Goal: Transaction & Acquisition: Purchase product/service

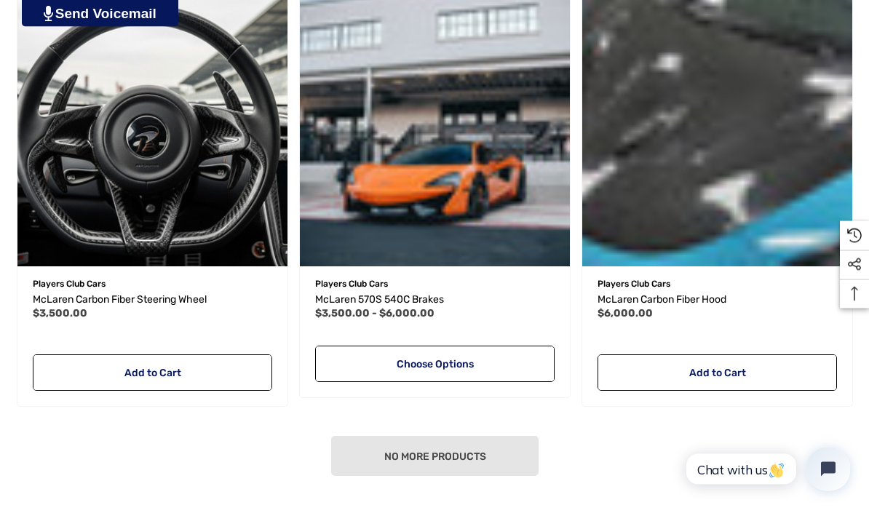
scroll to position [1777, 0]
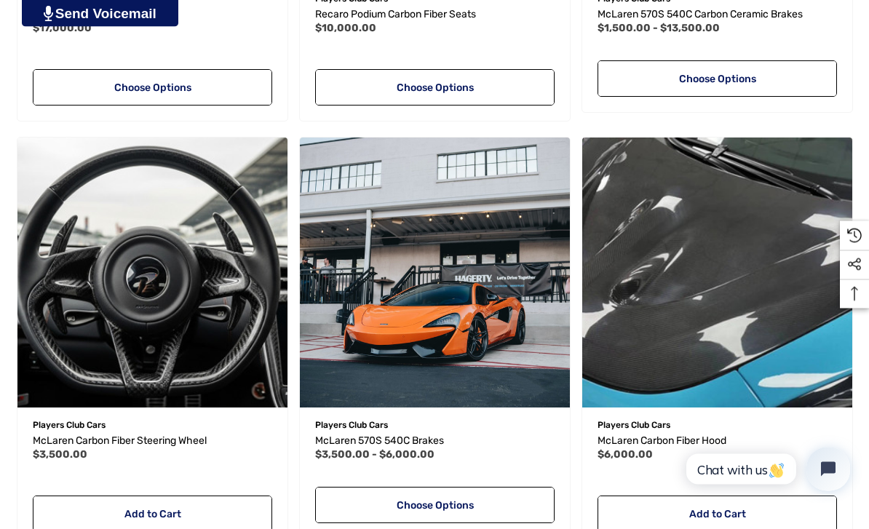
click at [765, 289] on img "McLaren Carbon Fiber Hood,$6,000.00\a" at bounding box center [718, 273] width 270 height 270
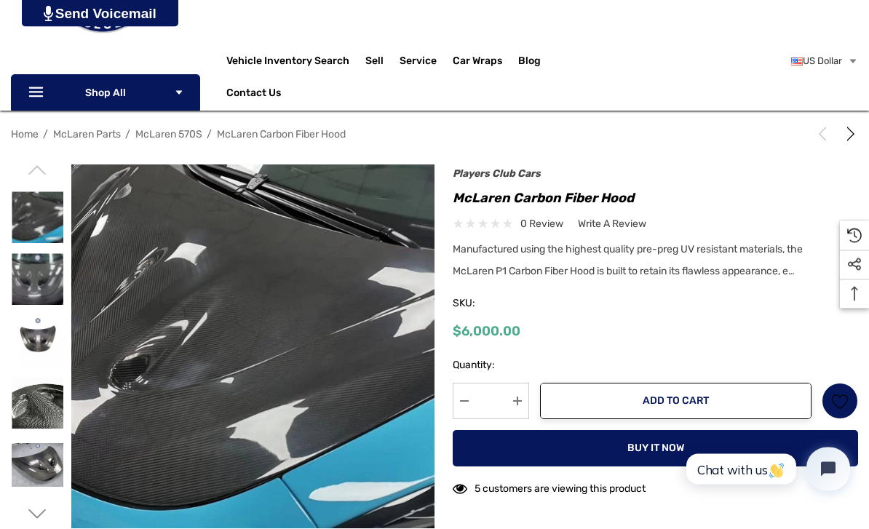
scroll to position [147, 0]
click at [33, 334] on img at bounding box center [38, 341] width 52 height 52
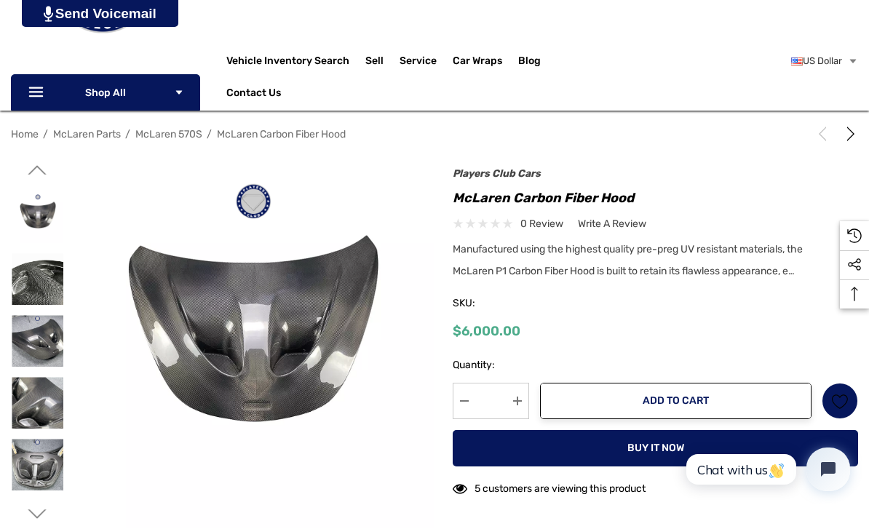
click at [40, 331] on img at bounding box center [38, 341] width 52 height 52
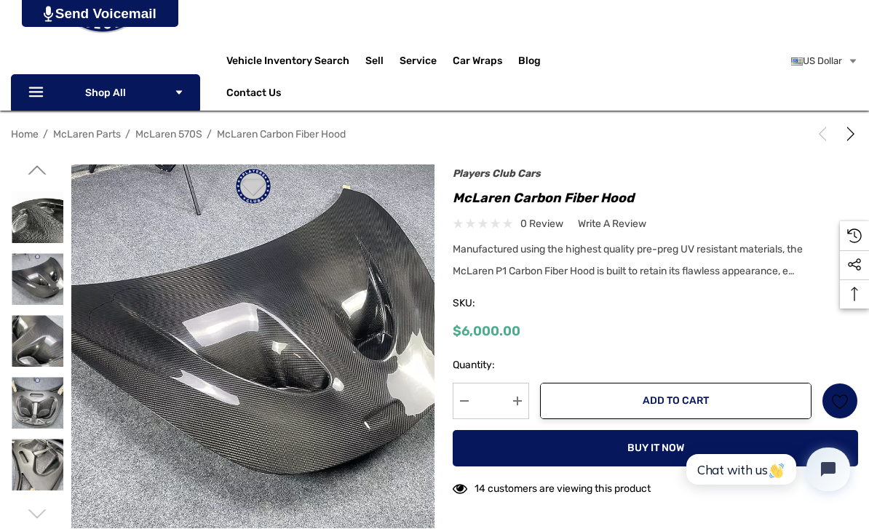
click at [373, 386] on img at bounding box center [253, 347] width 364 height 364
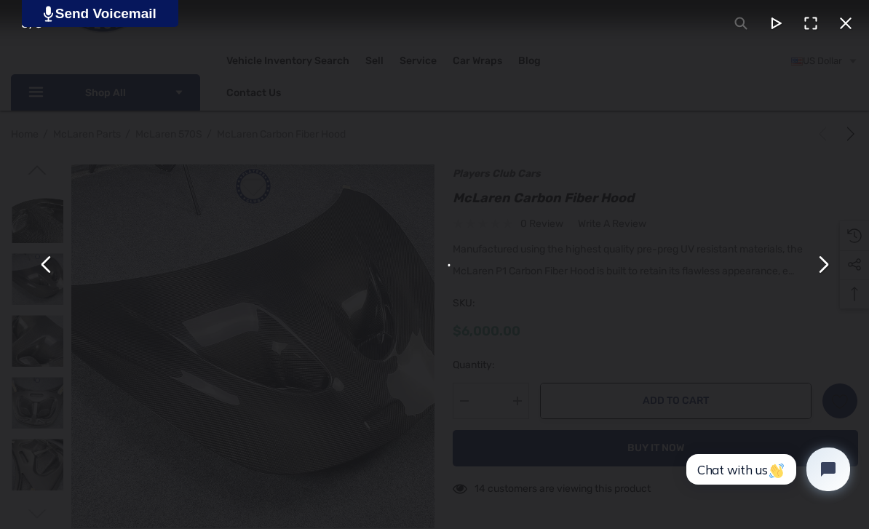
click at [837, 276] on button "You can close this modal content with the ESC key" at bounding box center [822, 265] width 35 height 35
click at [42, 275] on button "You can close this modal content with the ESC key" at bounding box center [46, 265] width 35 height 35
click at [47, 277] on button "You can close this modal content with the ESC key" at bounding box center [46, 265] width 35 height 35
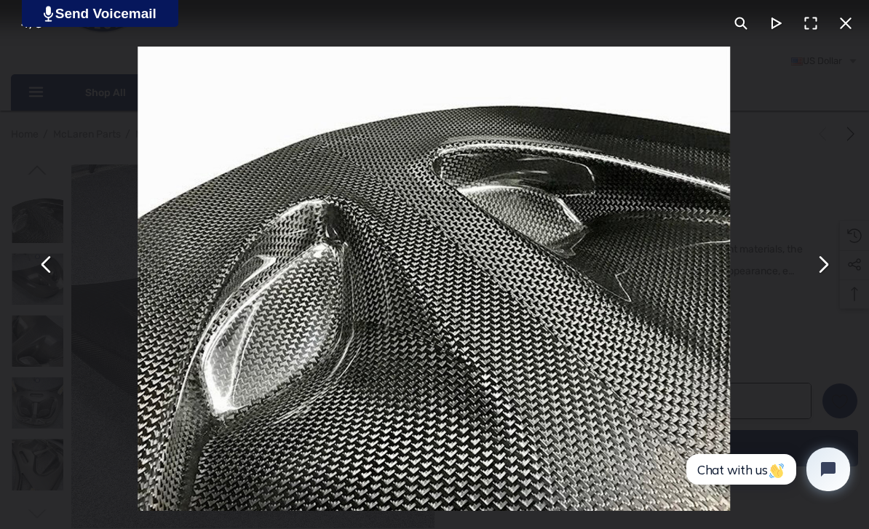
click at [51, 280] on button "You can close this modal content with the ESC key" at bounding box center [46, 265] width 35 height 35
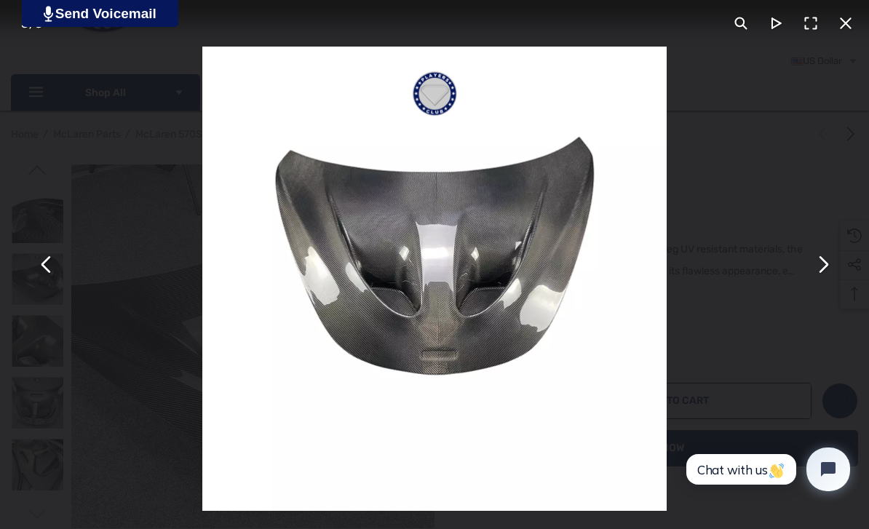
click at [53, 272] on button "You can close this modal content with the ESC key" at bounding box center [46, 265] width 35 height 35
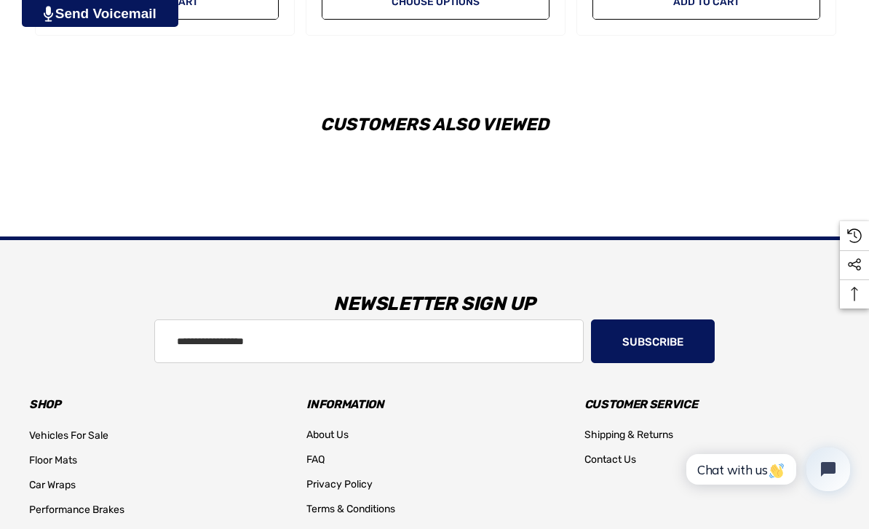
scroll to position [1732, 0]
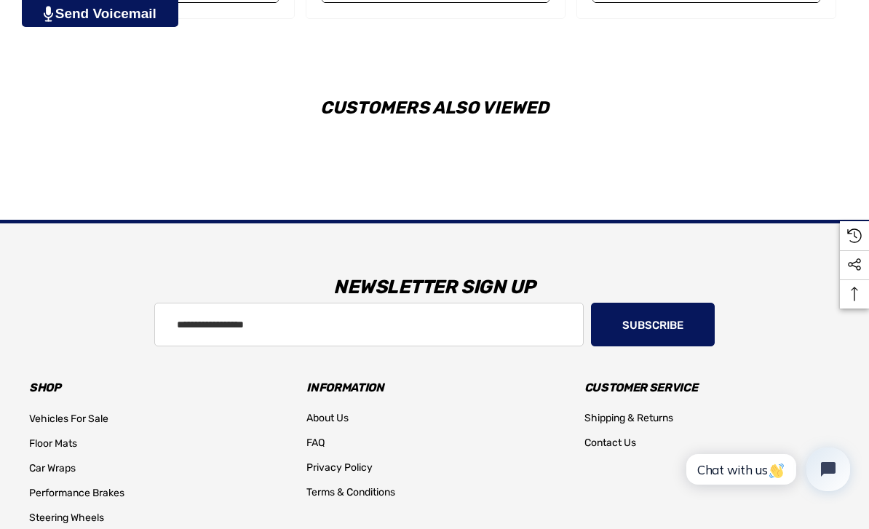
click at [533, 117] on h2 "Customers Also Viewed" at bounding box center [434, 107] width 811 height 17
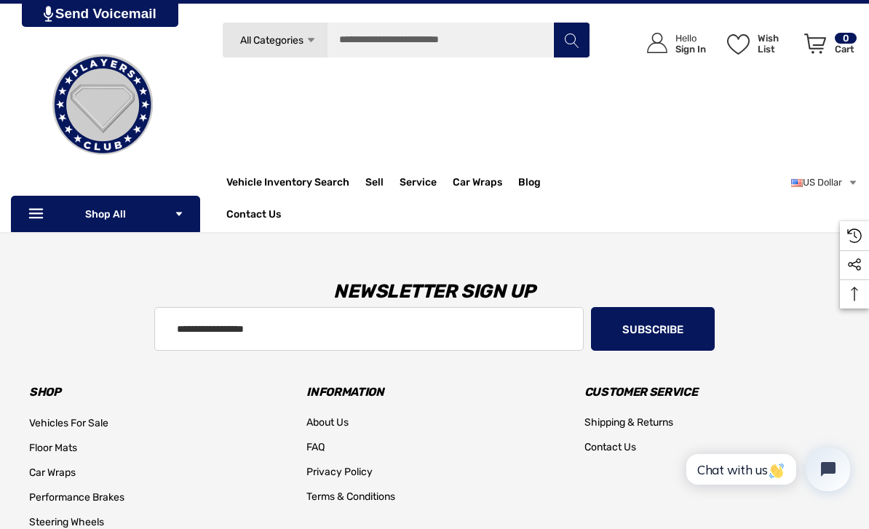
scroll to position [1692, 0]
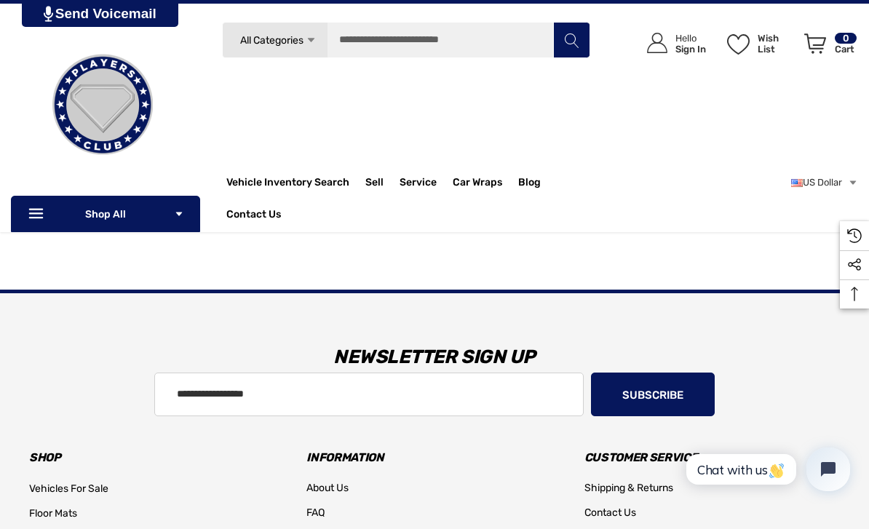
scroll to position [872, 0]
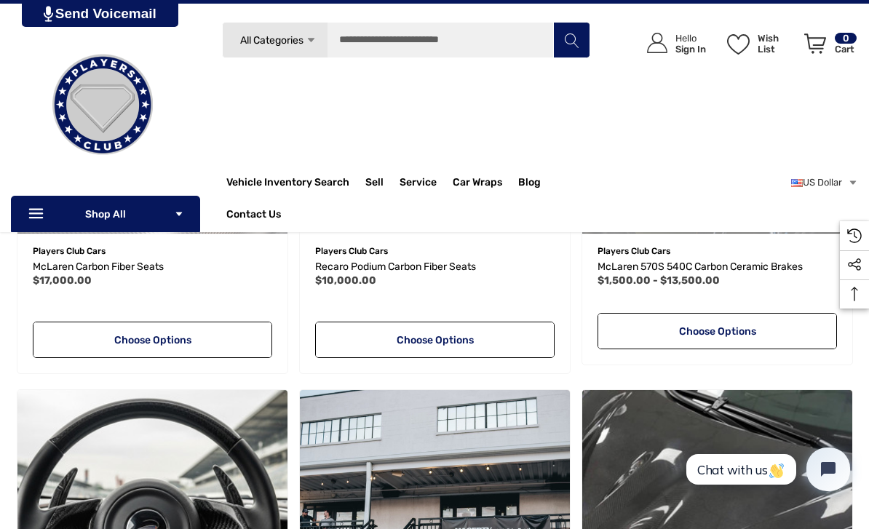
scroll to position [1382, 0]
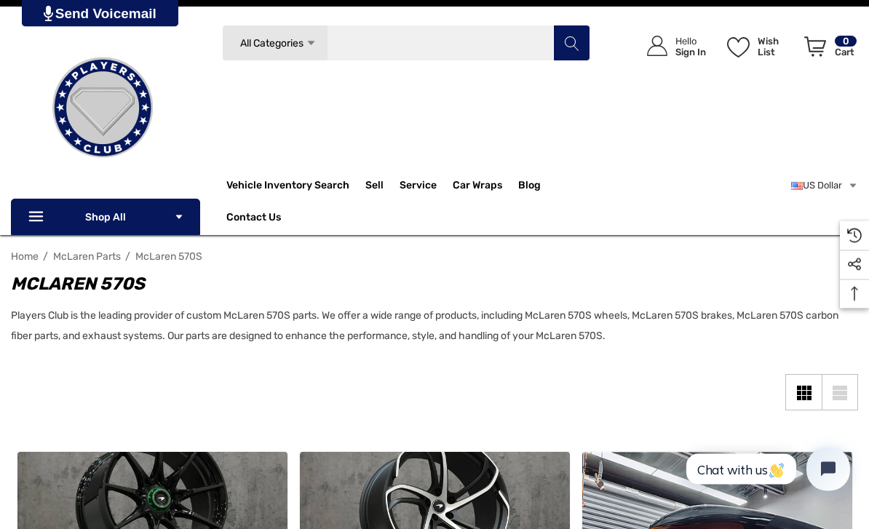
click at [419, 42] on input "Search" at bounding box center [406, 43] width 369 height 36
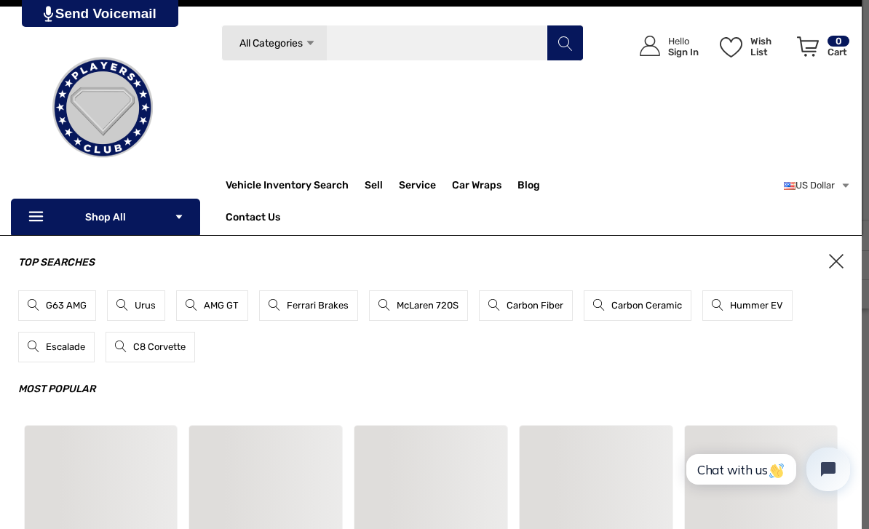
click at [406, 42] on input "Search" at bounding box center [402, 43] width 362 height 36
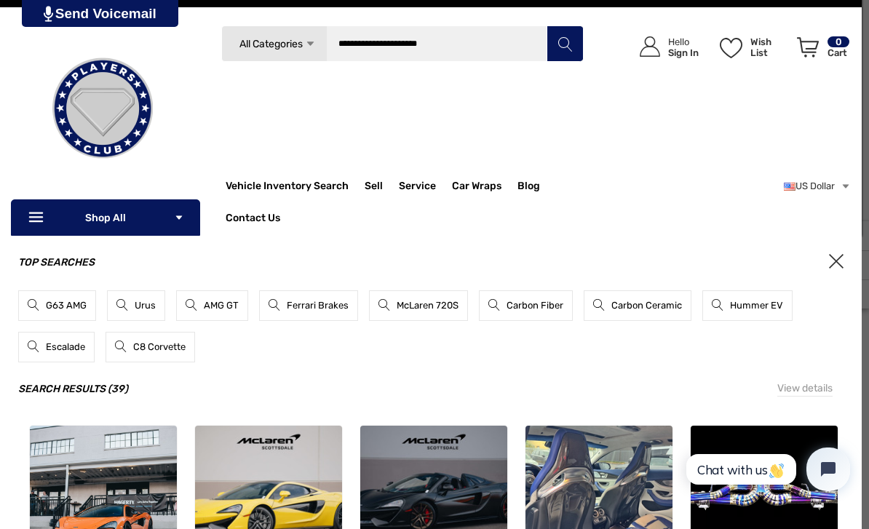
type input "**********"
click at [572, 48] on icon "Search" at bounding box center [565, 44] width 15 height 15
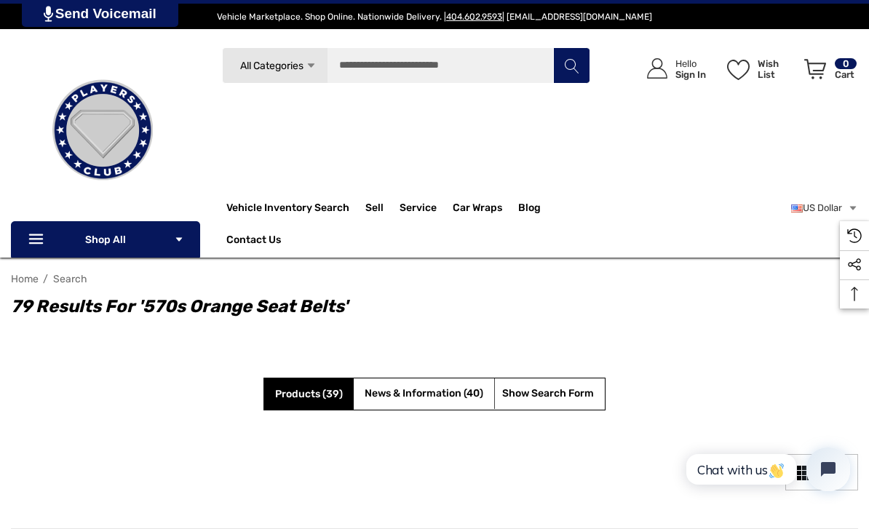
click at [579, 63] on icon "Search" at bounding box center [572, 66] width 15 height 15
click at [572, 69] on icon "Search" at bounding box center [572, 66] width 15 height 15
click at [577, 58] on button "Search" at bounding box center [571, 65] width 36 height 36
click at [103, 296] on h1 "79 results for '570s orange seat belts'" at bounding box center [427, 306] width 833 height 26
click at [101, 296] on h1 "79 results for '570s orange seat belts'" at bounding box center [427, 306] width 833 height 26
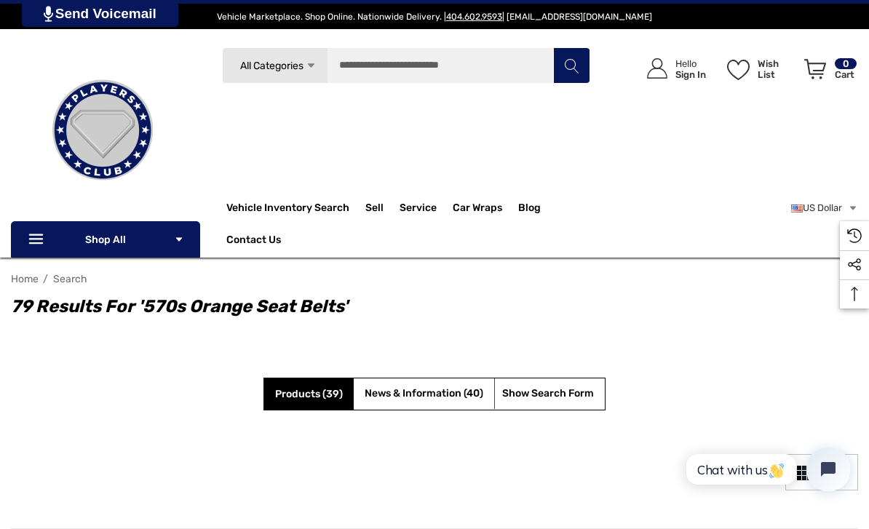
click at [110, 222] on div "Icon Line Icon Line Shop All Icon Arrow Down Icon Arrow Down Vehicles For Sale …" at bounding box center [102, 224] width 183 height 68
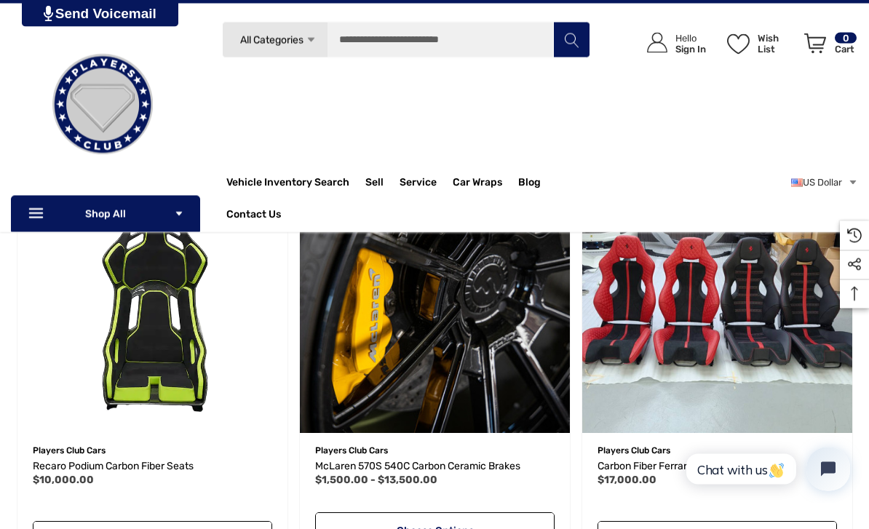
scroll to position [1459, 0]
click at [767, 110] on div "Icon User Account Icon User Account Hello Sign In Wish List Wish List Wish List…" at bounding box center [725, 100] width 268 height 156
click at [786, 86] on div "Icon User Account Icon User Account Hello Sign In Wish List Wish List Wish List…" at bounding box center [725, 100] width 268 height 156
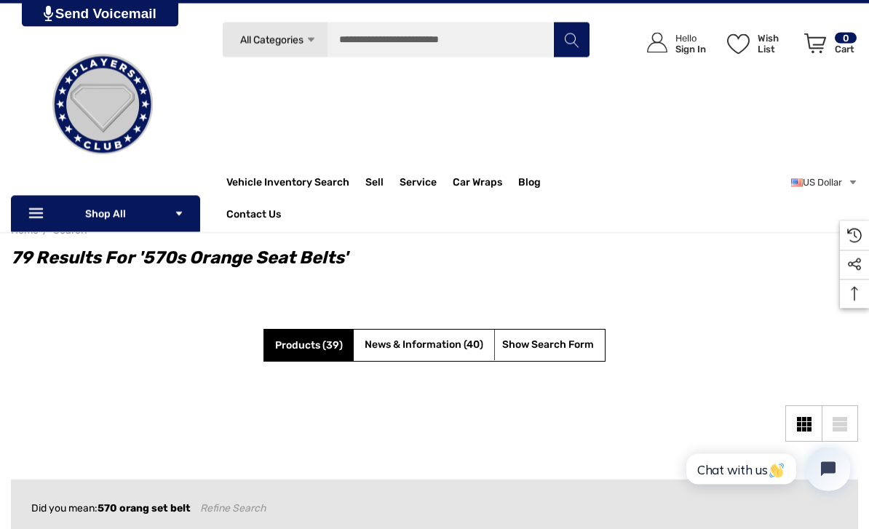
scroll to position [0, 0]
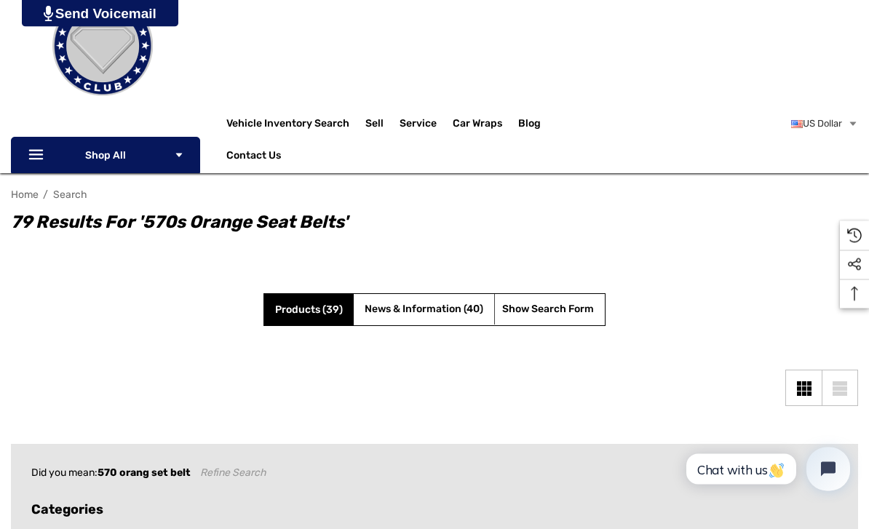
scroll to position [86, 0]
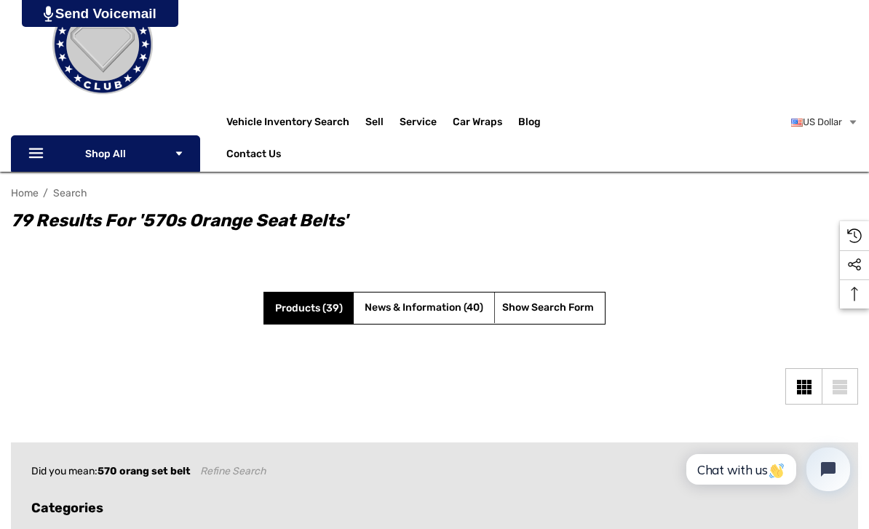
click at [454, 311] on span "News & Information (40)" at bounding box center [424, 307] width 119 height 12
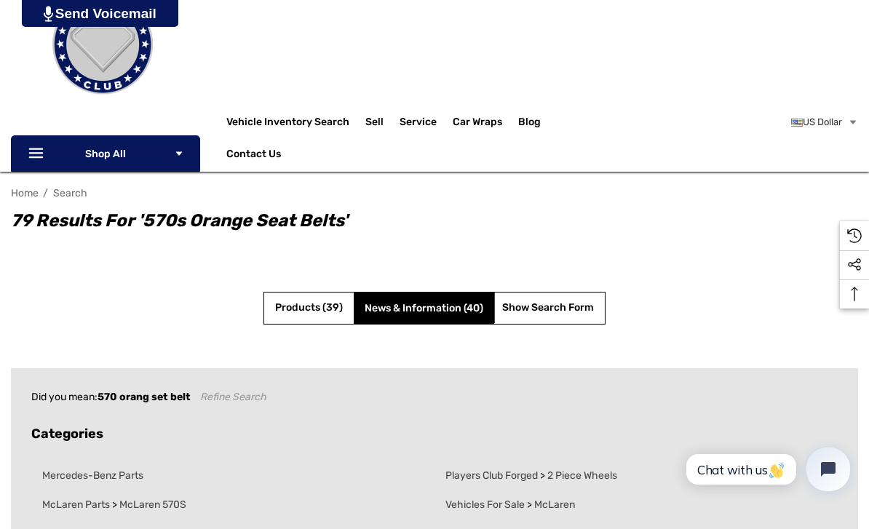
click at [331, 304] on span "Products (39)" at bounding box center [309, 307] width 68 height 12
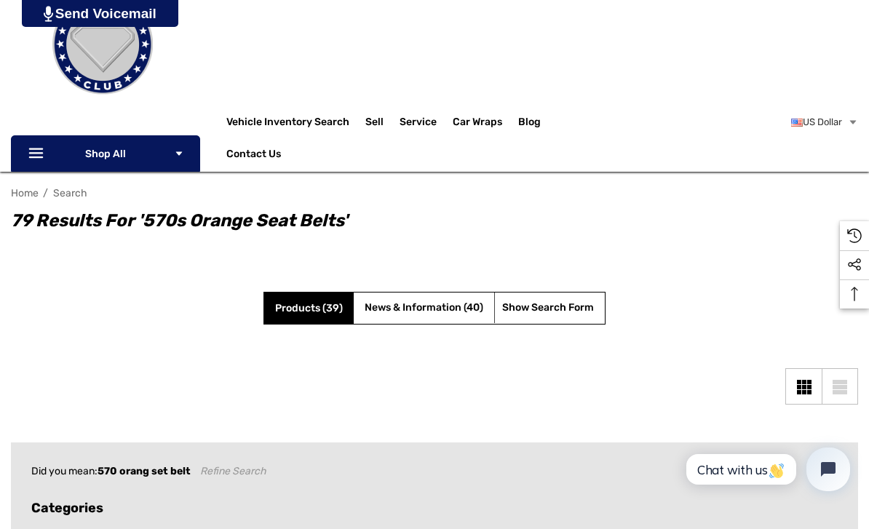
click at [575, 296] on li "Hide Search Form Show Search Form" at bounding box center [549, 308] width 111 height 31
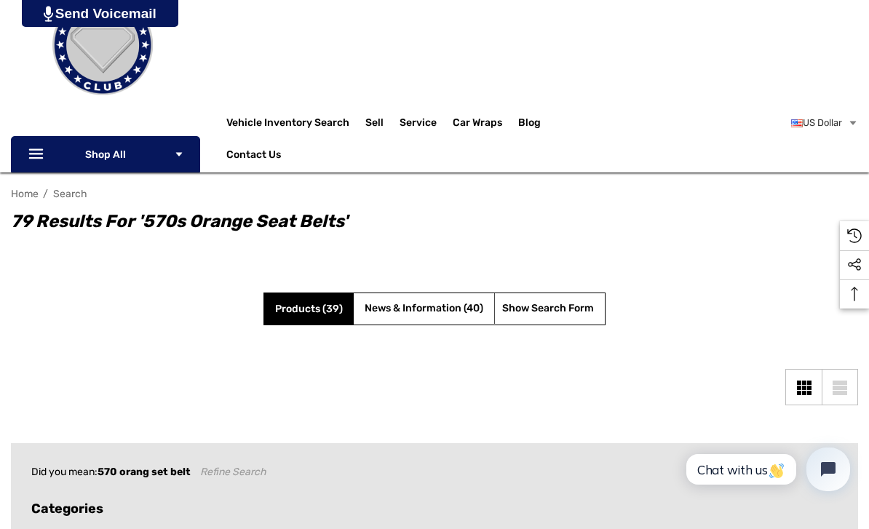
scroll to position [87, 0]
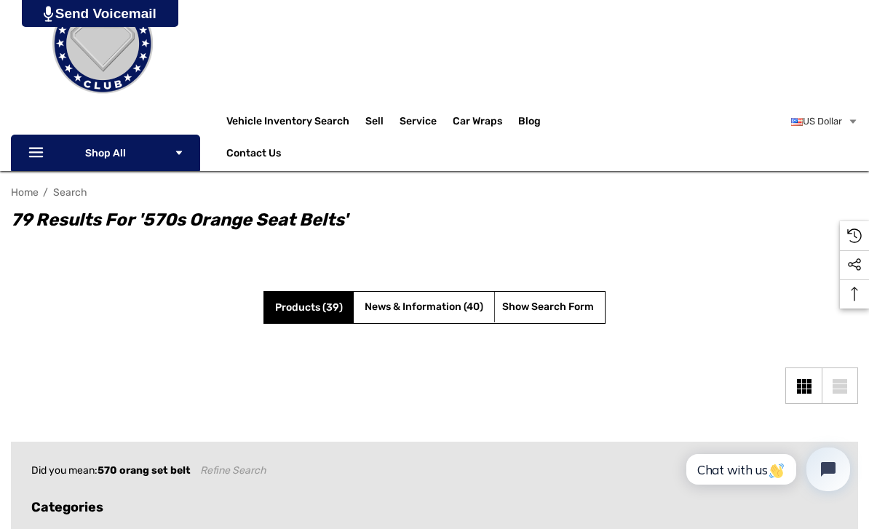
click at [555, 301] on span "Show Search Form" at bounding box center [548, 308] width 92 height 18
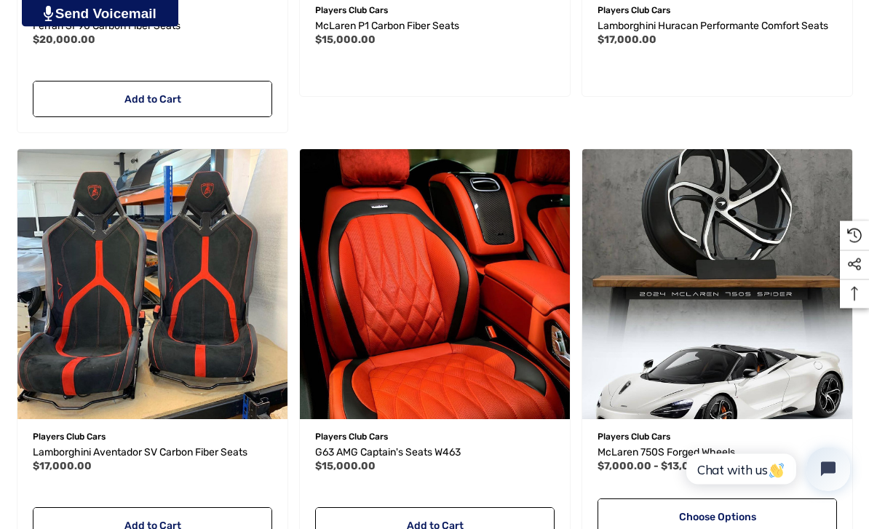
scroll to position [3025, 0]
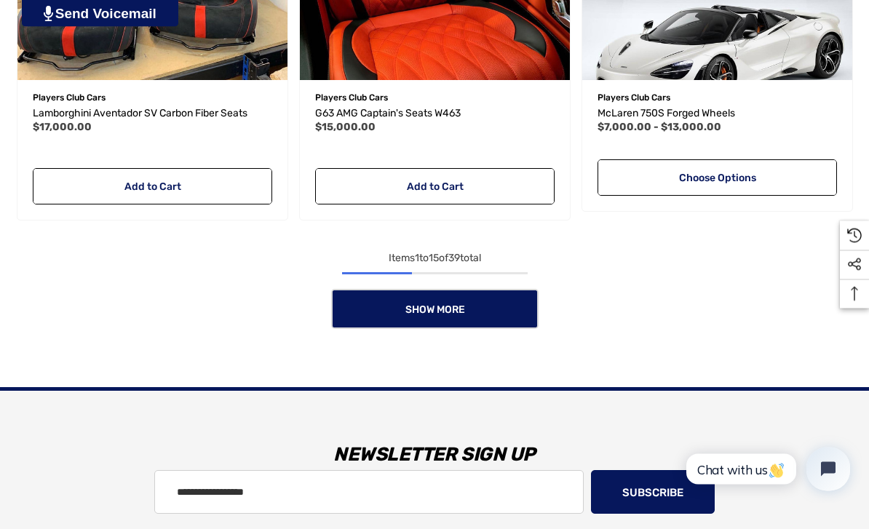
click at [443, 320] on link "Show More" at bounding box center [435, 310] width 208 height 40
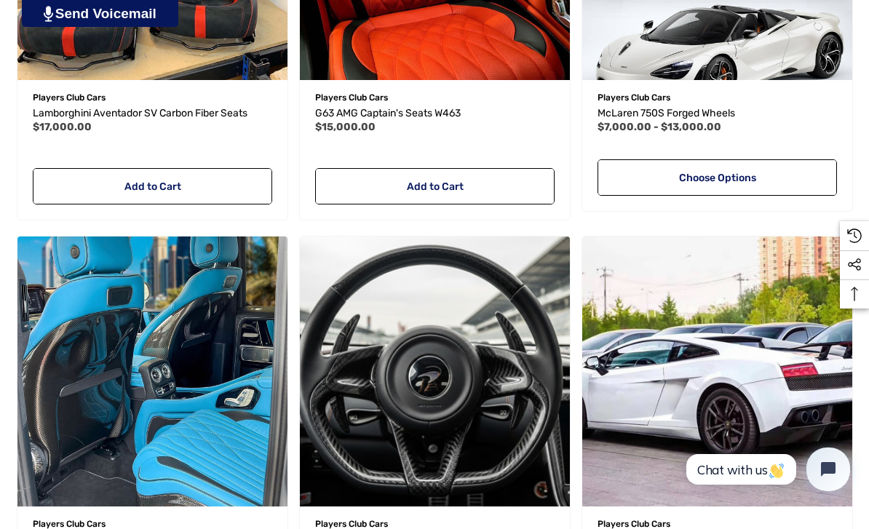
click at [139, 315] on img "G63 AMG Carbon Fiber Seat Backs W464,$5,000.00\a" at bounding box center [152, 372] width 270 height 270
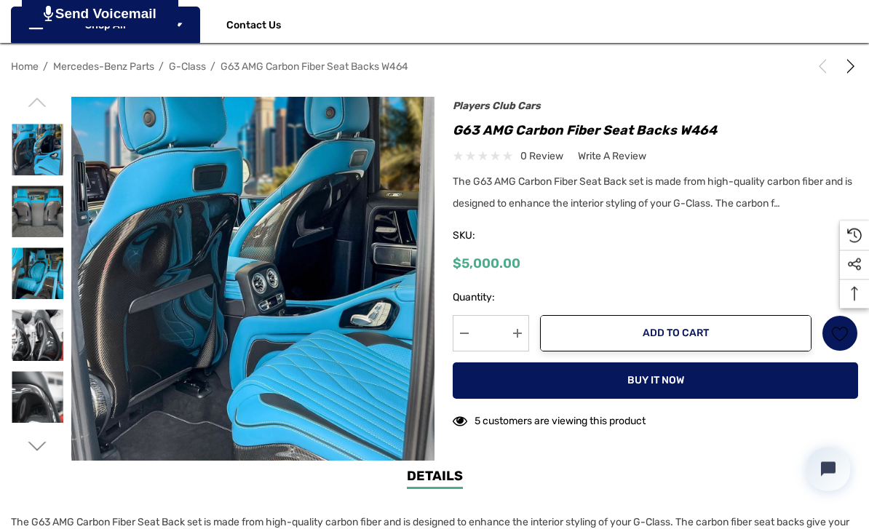
scroll to position [216, 0]
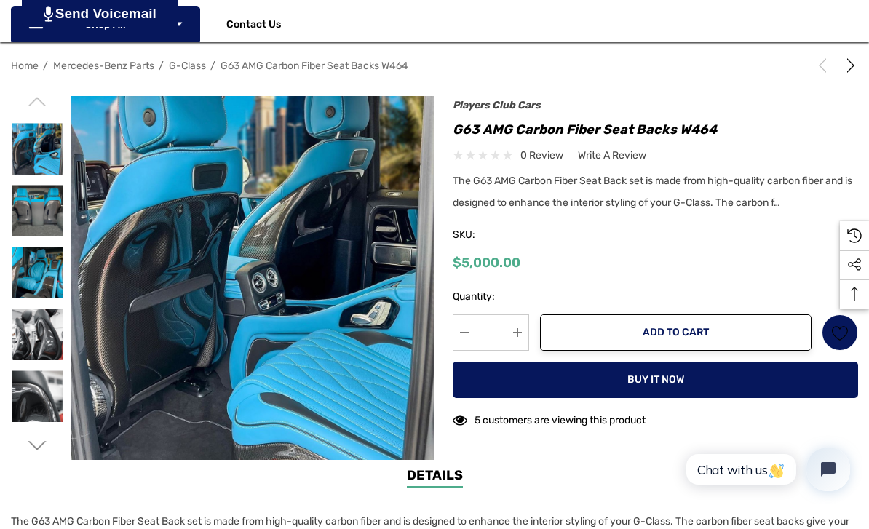
click at [44, 214] on img at bounding box center [38, 211] width 52 height 52
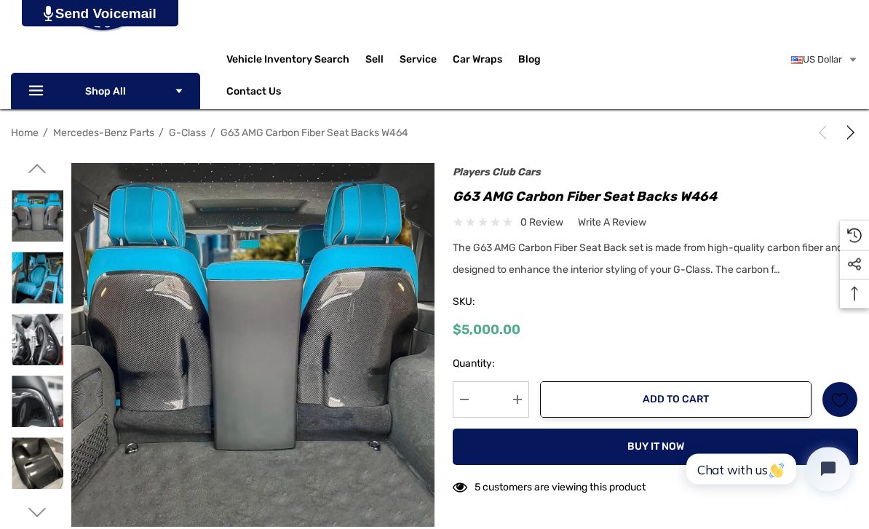
scroll to position [149, 0]
click at [22, 388] on img at bounding box center [38, 402] width 52 height 52
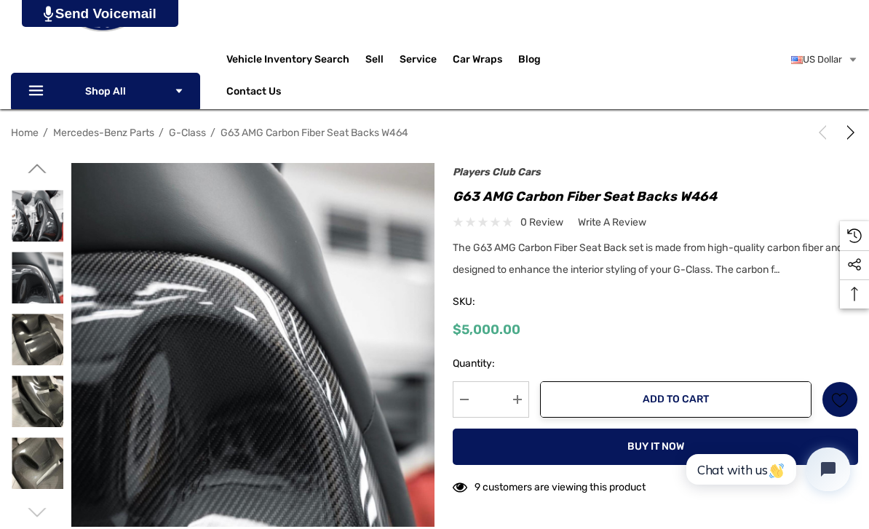
click at [29, 394] on img at bounding box center [38, 402] width 52 height 52
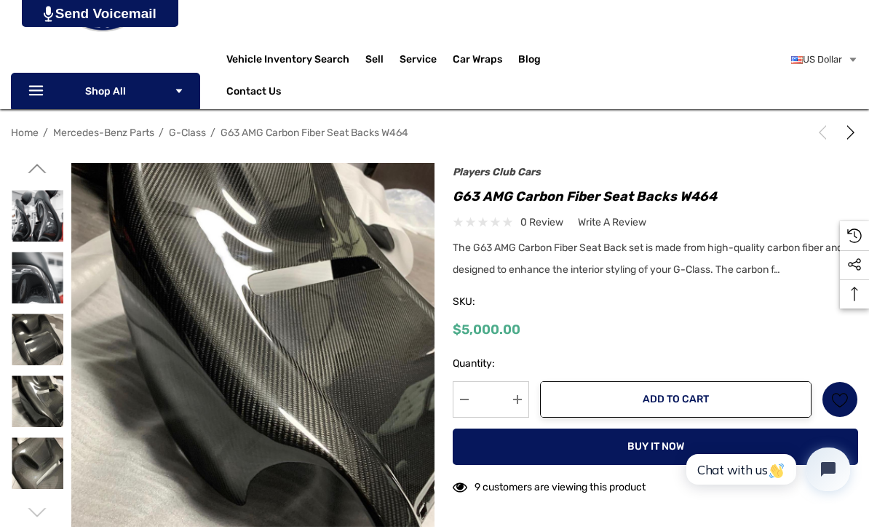
click at [29, 399] on img at bounding box center [38, 402] width 52 height 52
click at [33, 473] on img at bounding box center [38, 464] width 52 height 52
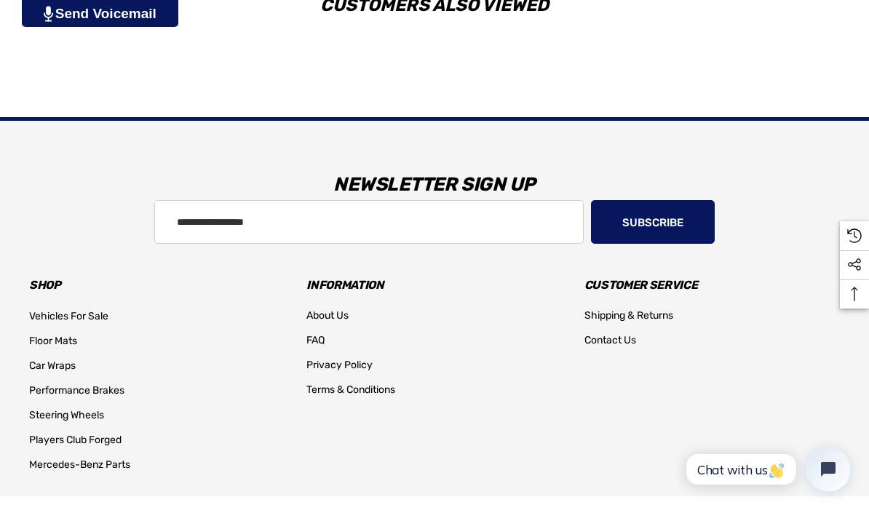
scroll to position [1890, 0]
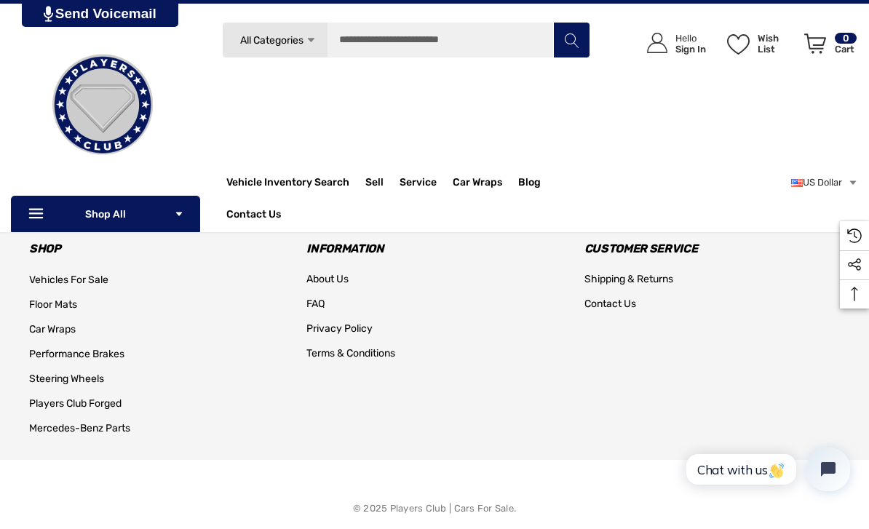
click at [864, 213] on div "Search All Categories Icon Arrow Down Icon Arrow Down Icon Arrow Up Icon Arrow …" at bounding box center [434, 127] width 869 height 210
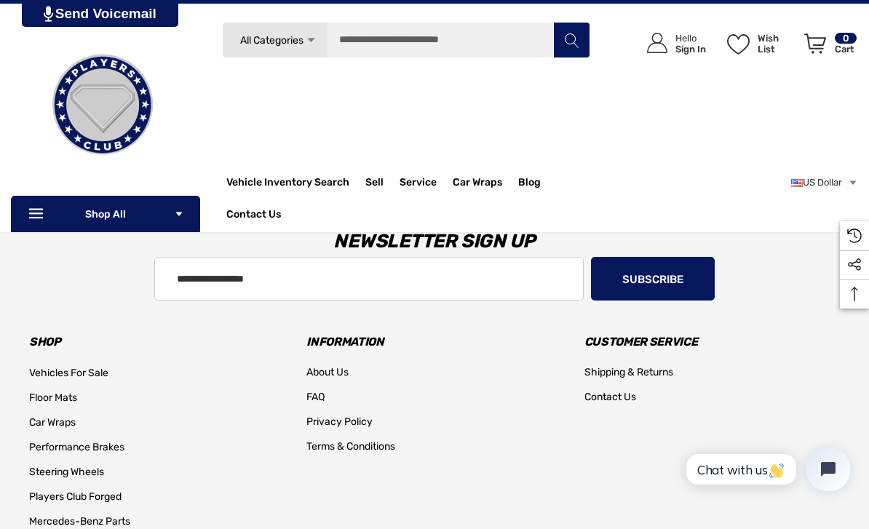
scroll to position [1791, 0]
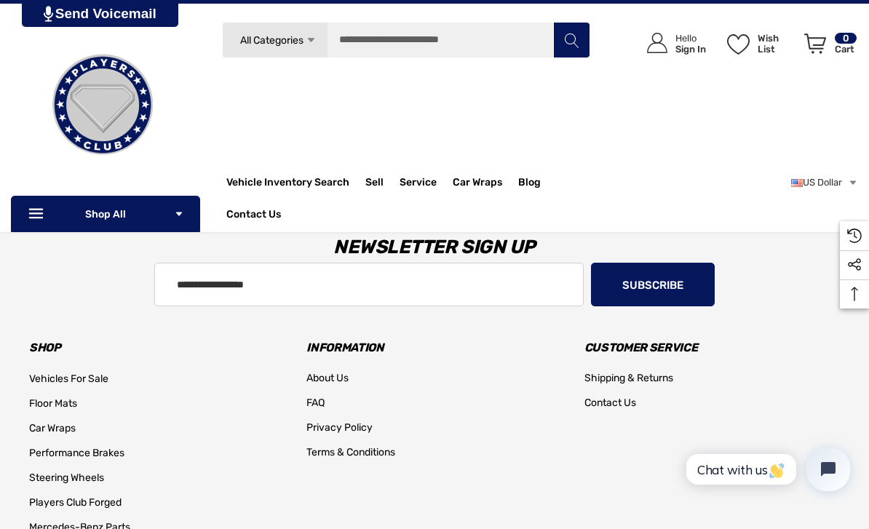
click at [386, 182] on link "Sell" at bounding box center [383, 182] width 34 height 29
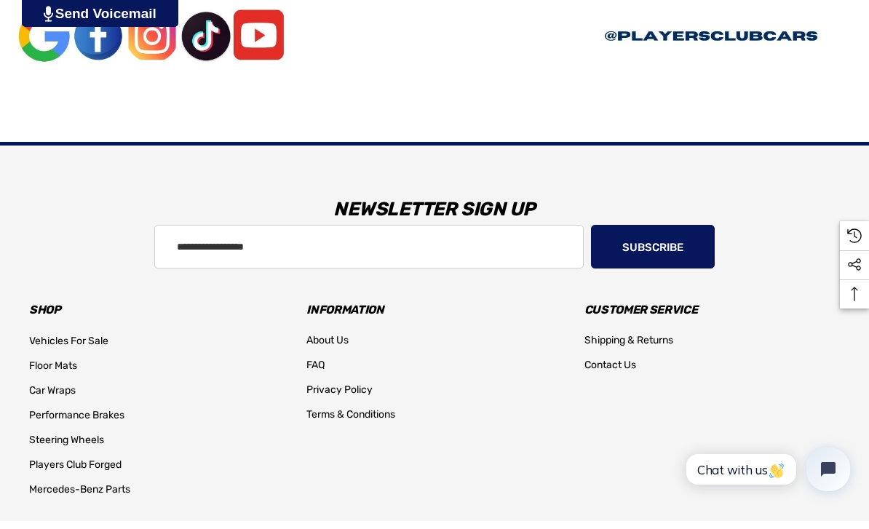
scroll to position [2259, 0]
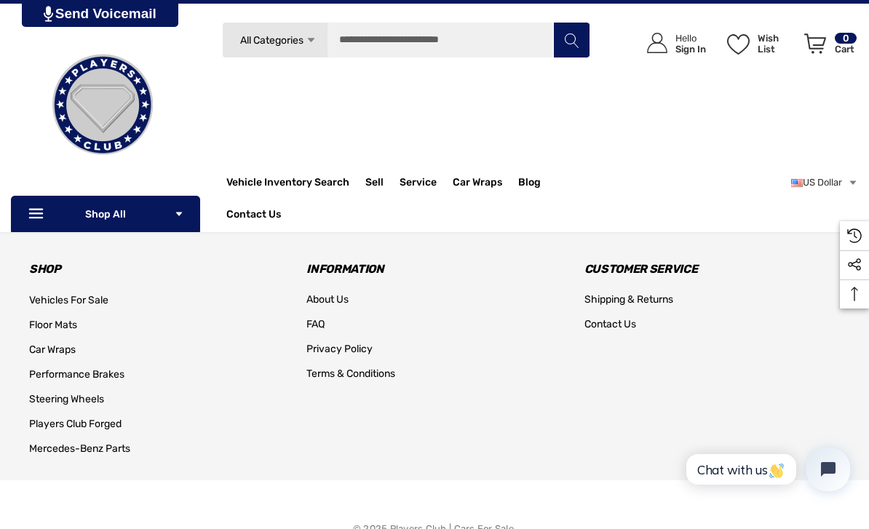
click at [52, 325] on span "Floor Mats" at bounding box center [53, 325] width 48 height 12
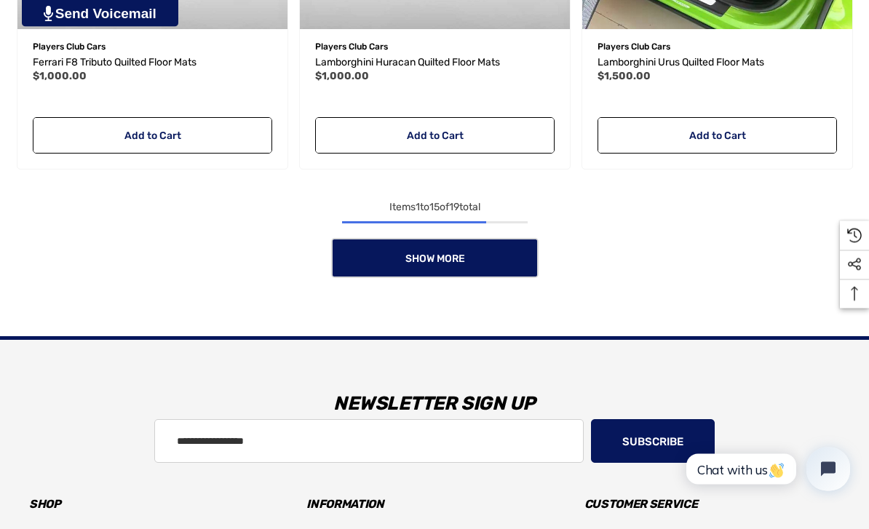
scroll to position [2461, 0]
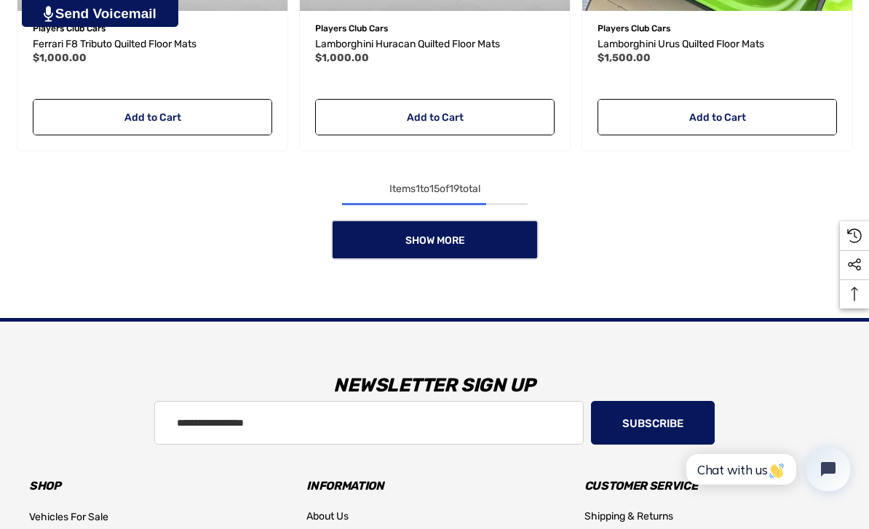
click at [465, 249] on link "Show More" at bounding box center [435, 240] width 208 height 40
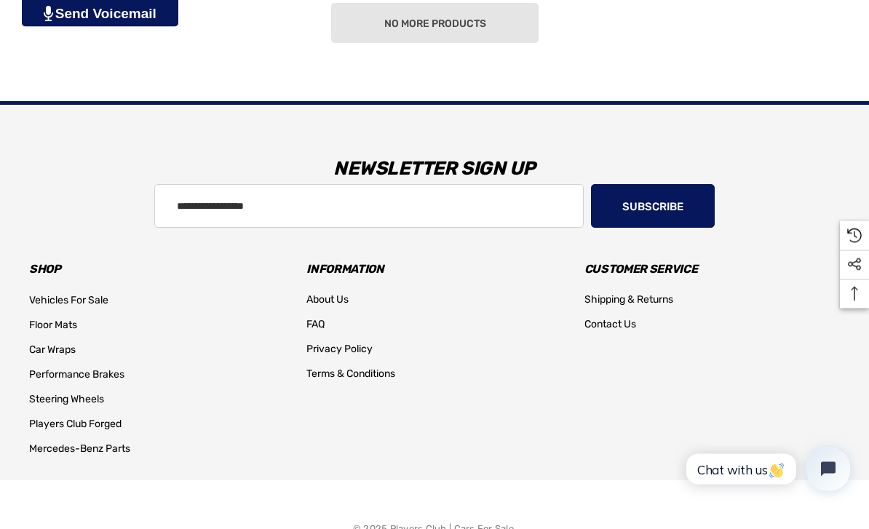
scroll to position [3533, 0]
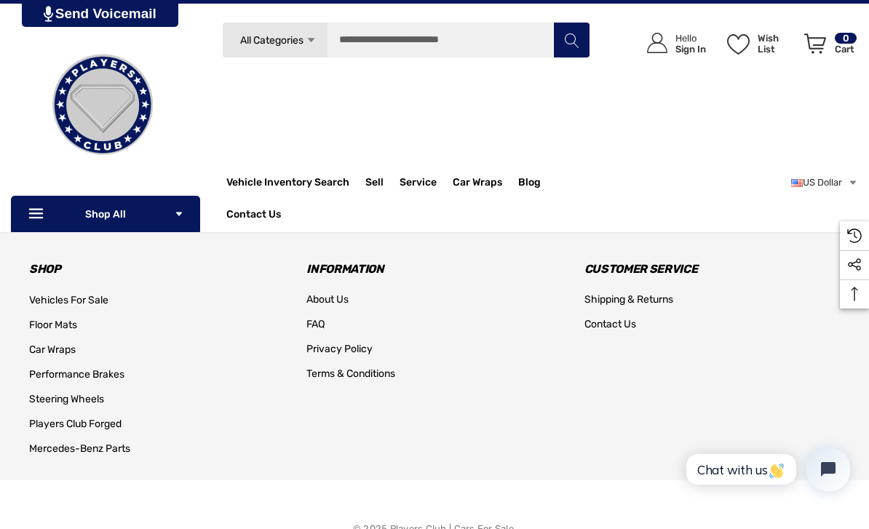
click at [55, 324] on span "Floor Mats" at bounding box center [53, 325] width 48 height 12
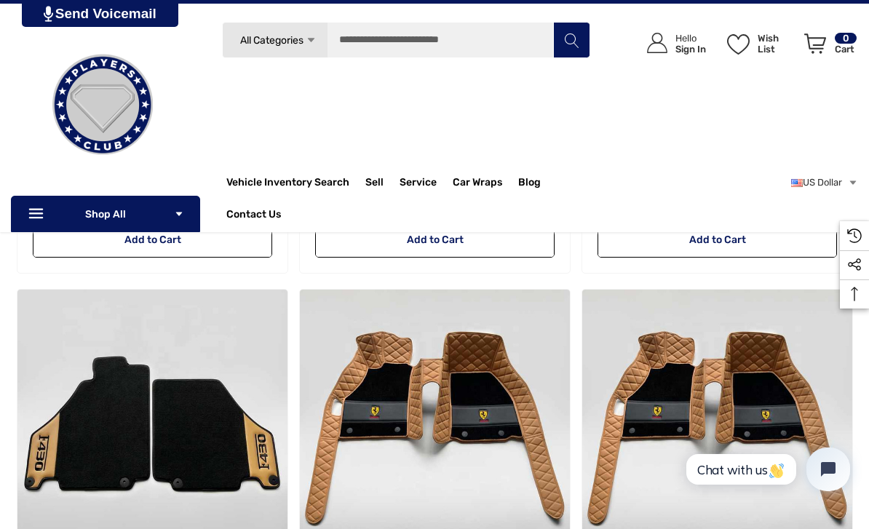
scroll to position [1482, 0]
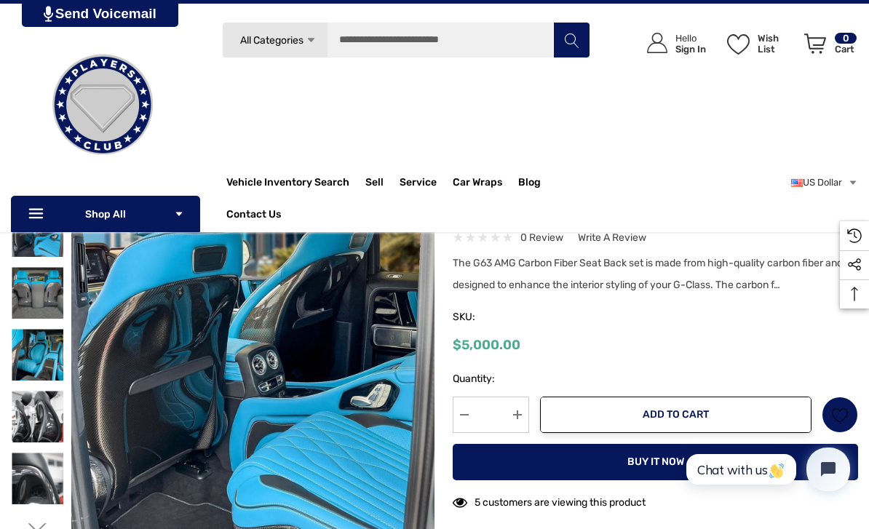
scroll to position [133, 0]
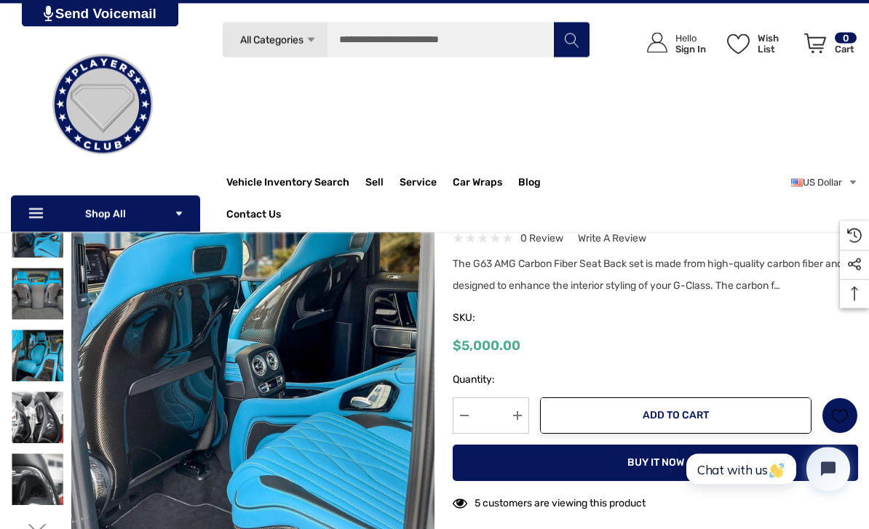
click at [38, 341] on img at bounding box center [38, 357] width 52 height 52
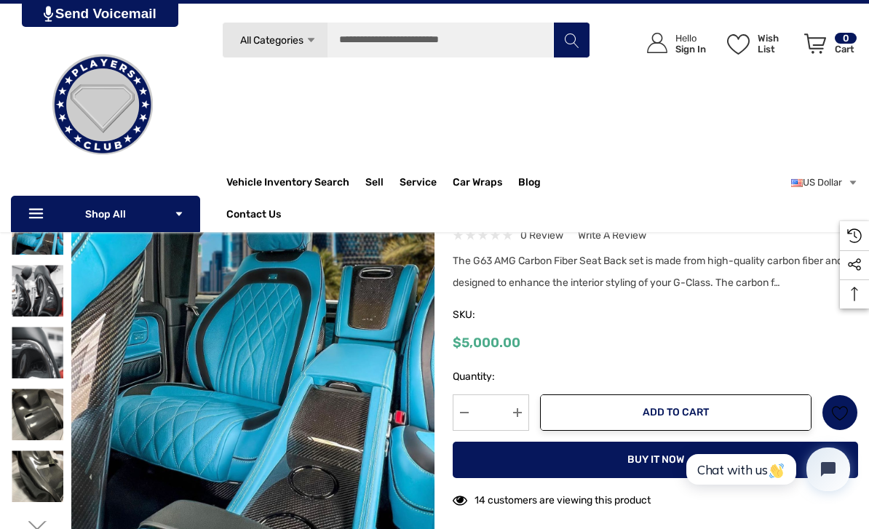
scroll to position [134, 0]
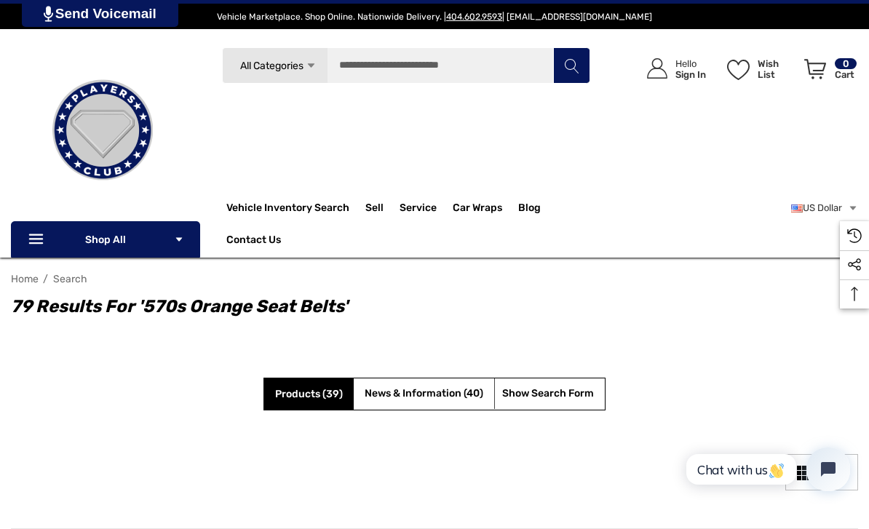
scroll to position [133, 0]
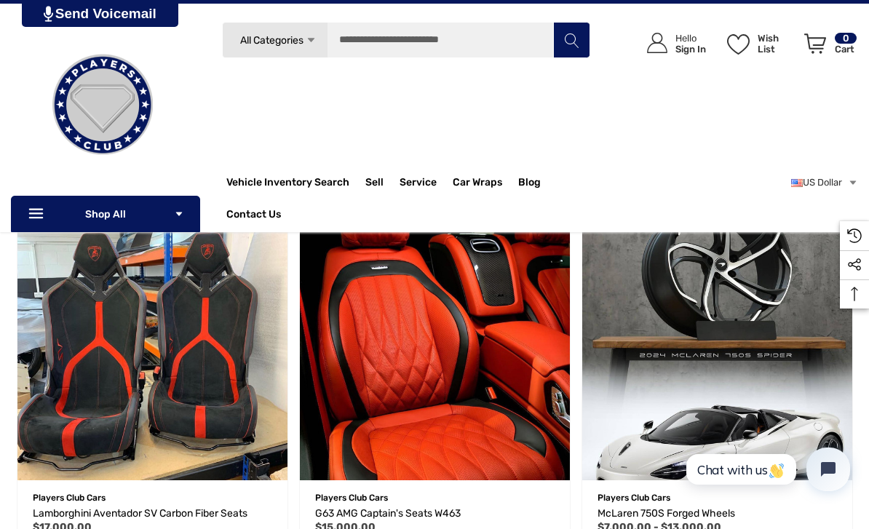
scroll to position [2263, 0]
